Goal: Find specific page/section: Find specific page/section

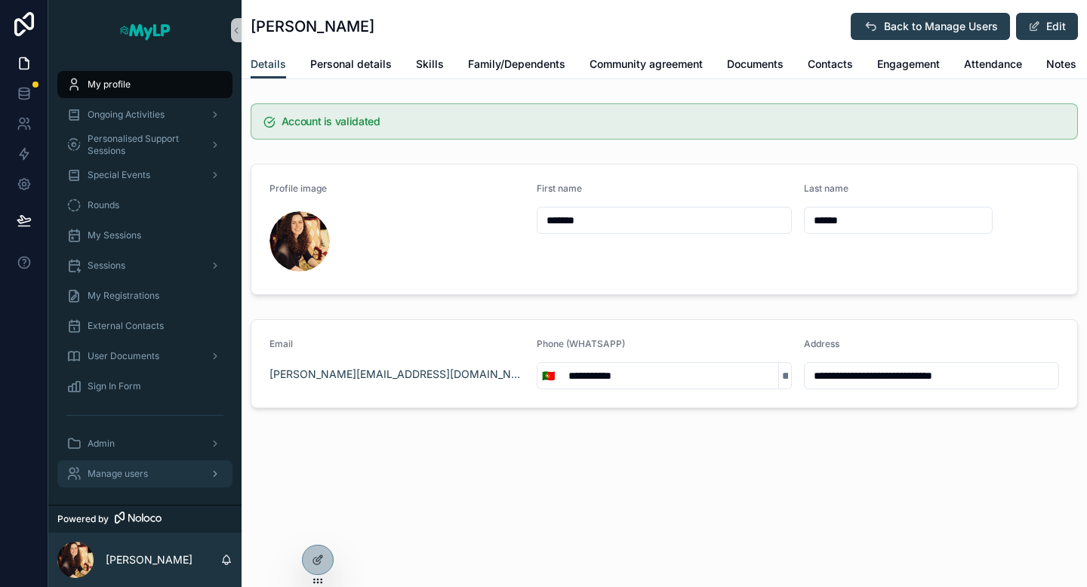
click at [122, 473] on span "Manage users" at bounding box center [118, 474] width 60 height 12
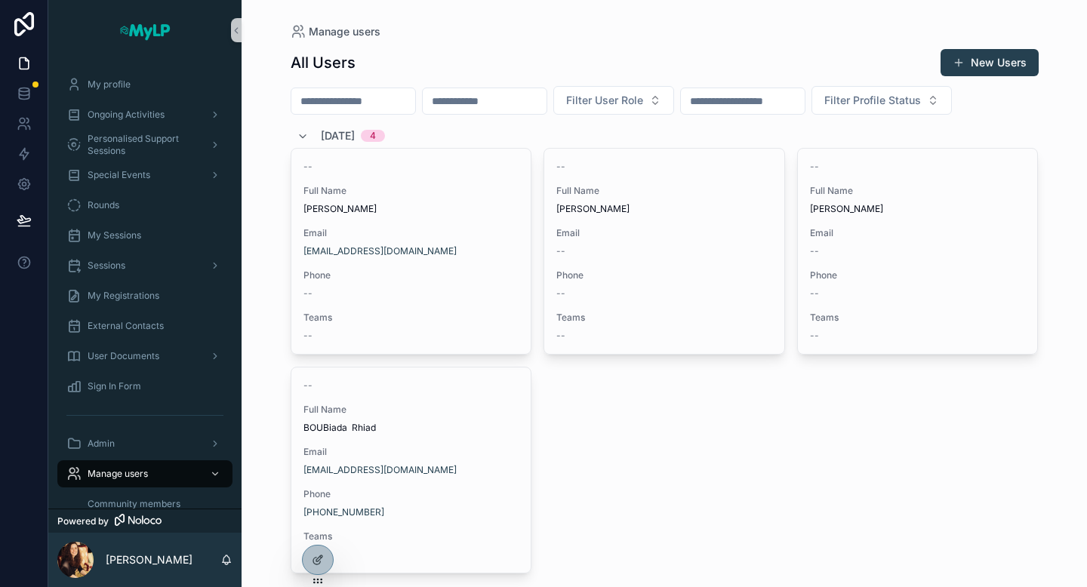
click at [395, 105] on input "scrollable content" at bounding box center [353, 101] width 124 height 21
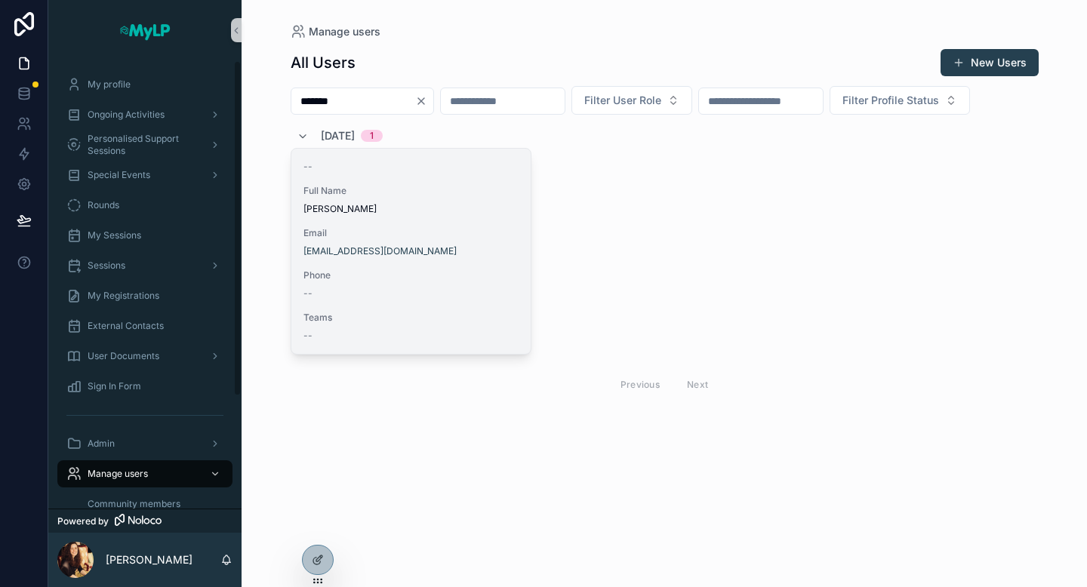
type input "*******"
click at [482, 280] on span "Phone" at bounding box center [411, 275] width 216 height 12
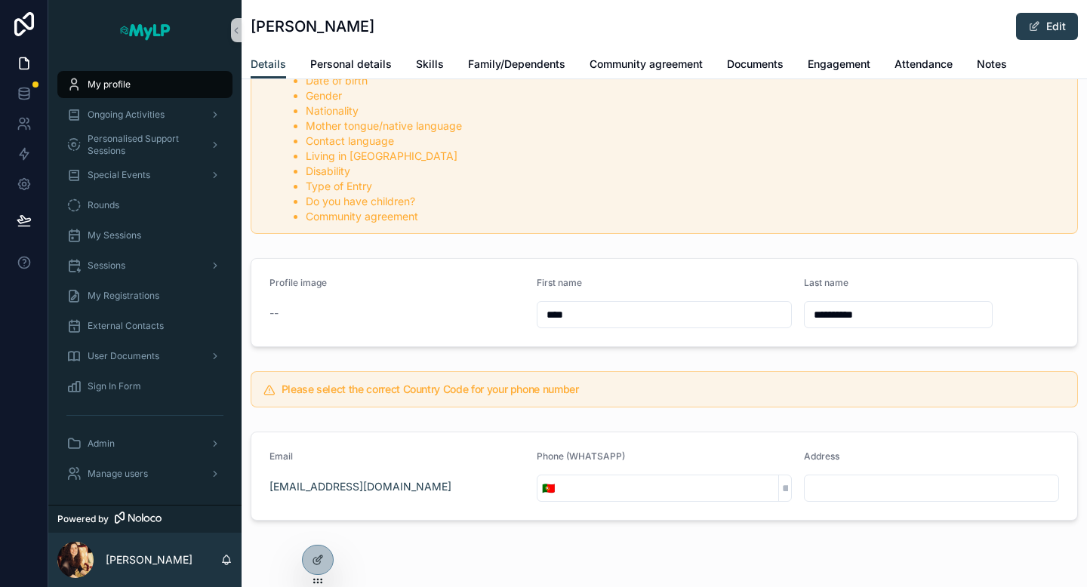
scroll to position [134, 0]
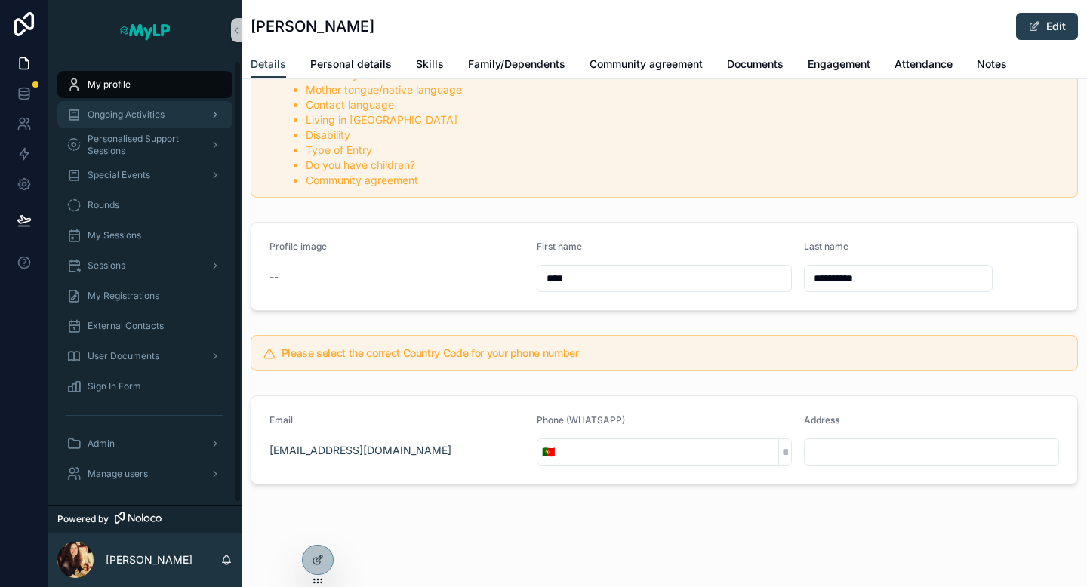
click at [137, 111] on span "Ongoing Activities" at bounding box center [126, 115] width 77 height 12
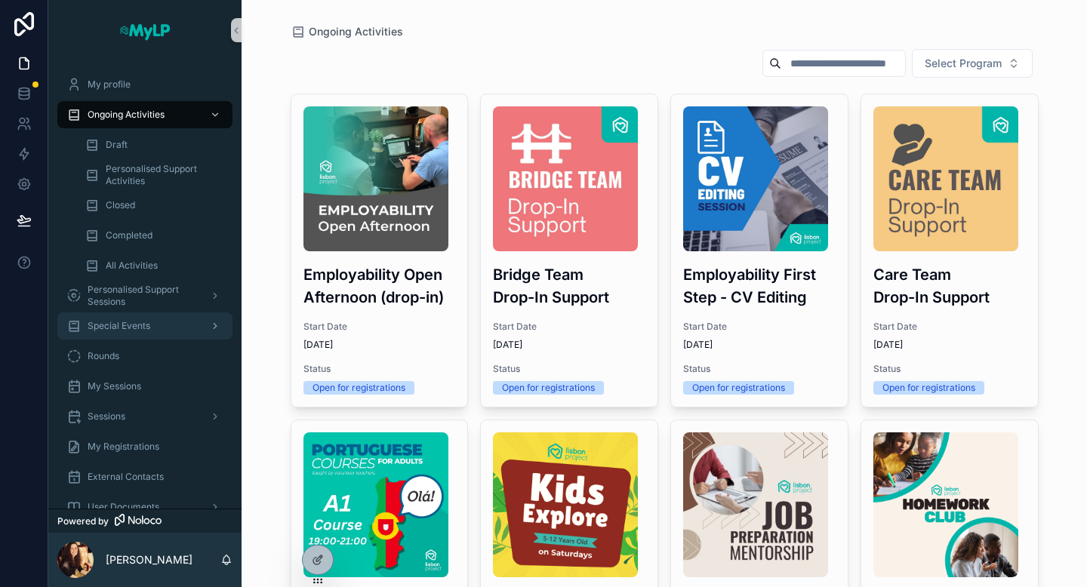
click at [128, 322] on span "Special Events" at bounding box center [119, 326] width 63 height 12
